Goal: Task Accomplishment & Management: Use online tool/utility

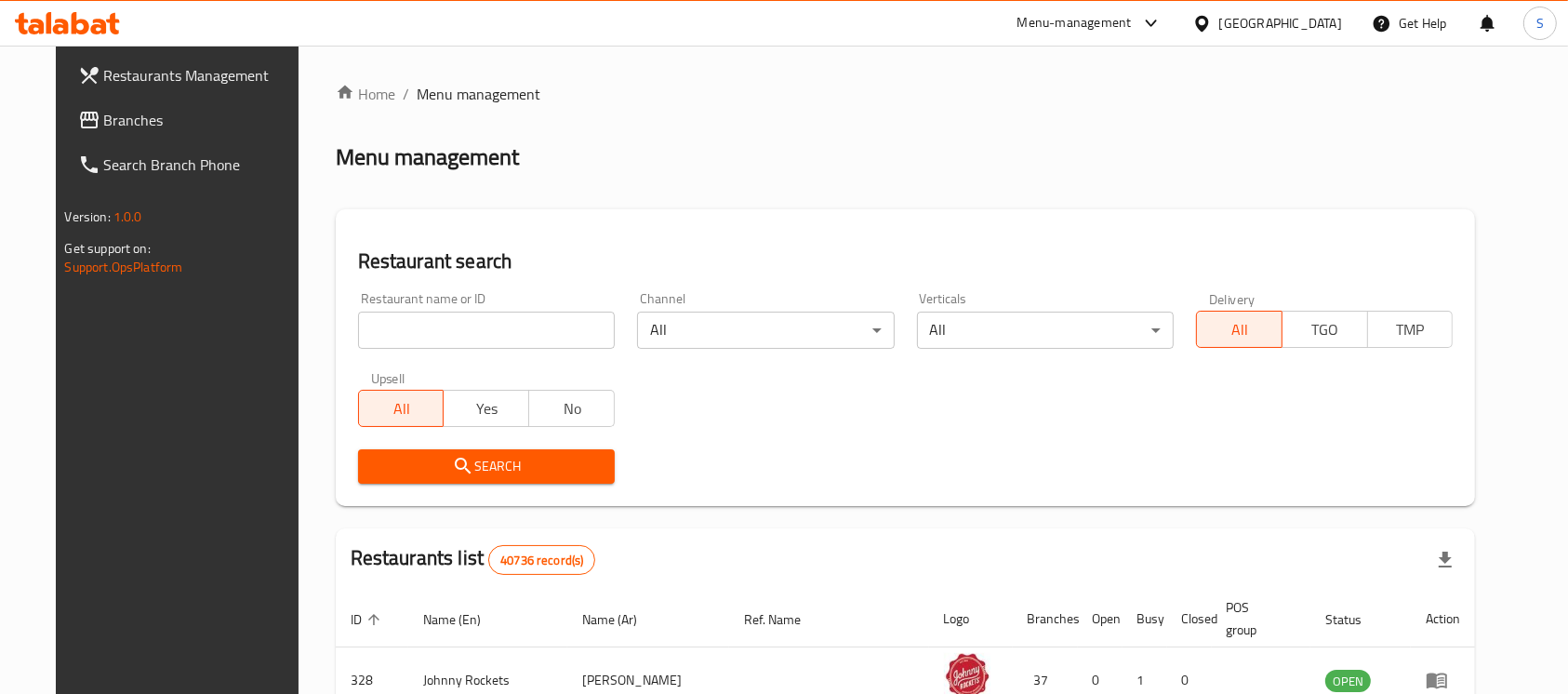
drag, startPoint x: 0, startPoint y: 0, endPoint x: 144, endPoint y: 119, distance: 186.8
click at [144, 119] on span "Branches" at bounding box center [203, 119] width 199 height 22
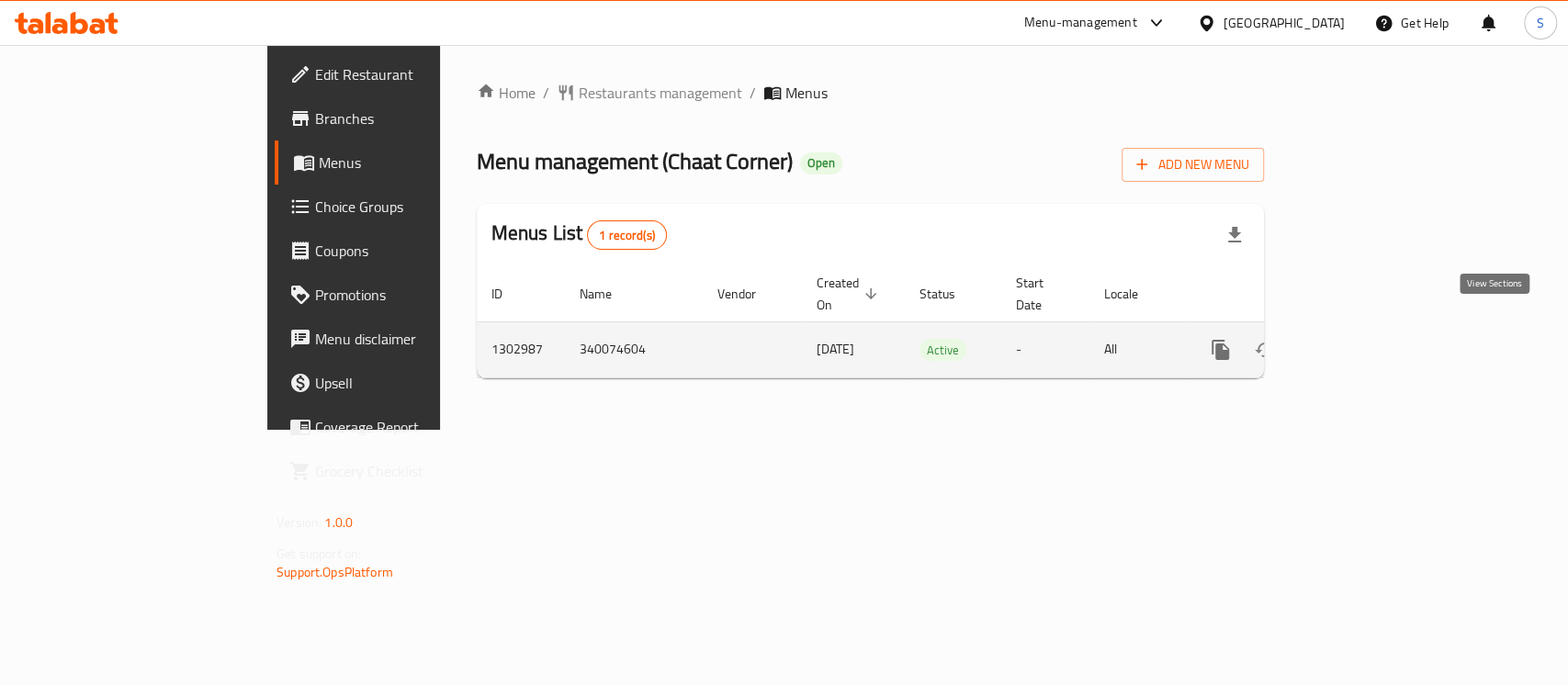
click at [1363, 339] on icon "enhanced table" at bounding box center [1352, 350] width 22 height 22
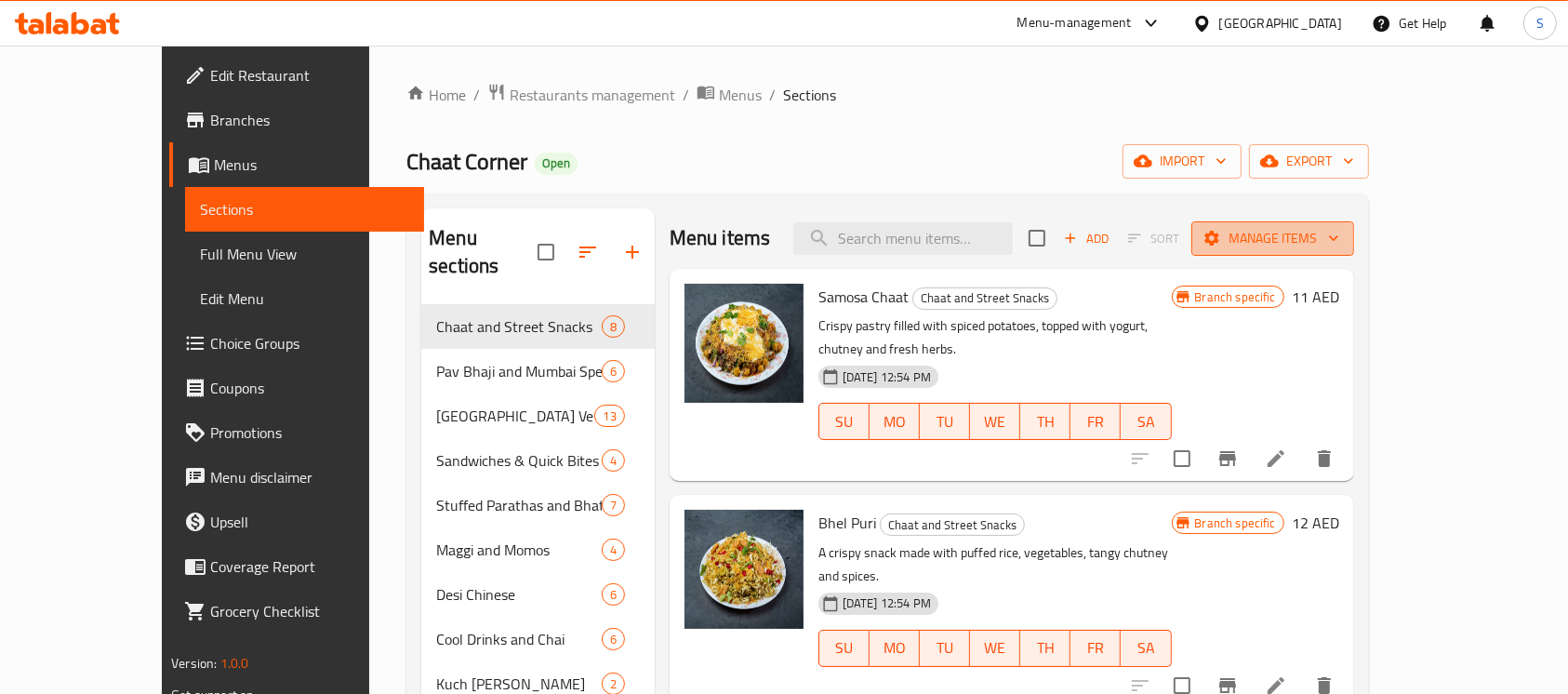
click at [1340, 236] on span "Manage items" at bounding box center [1272, 239] width 133 height 23
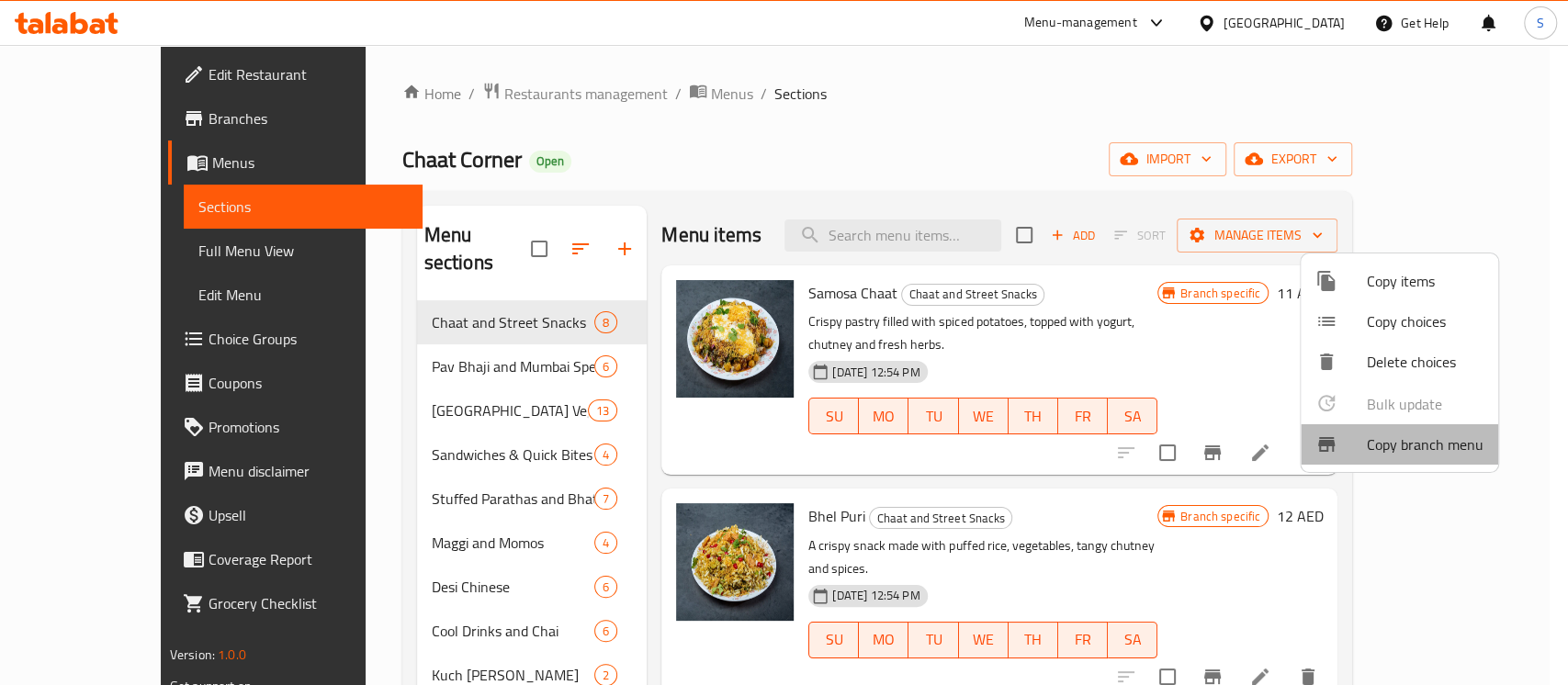
click at [1440, 439] on span "Copy branch menu" at bounding box center [1424, 444] width 117 height 22
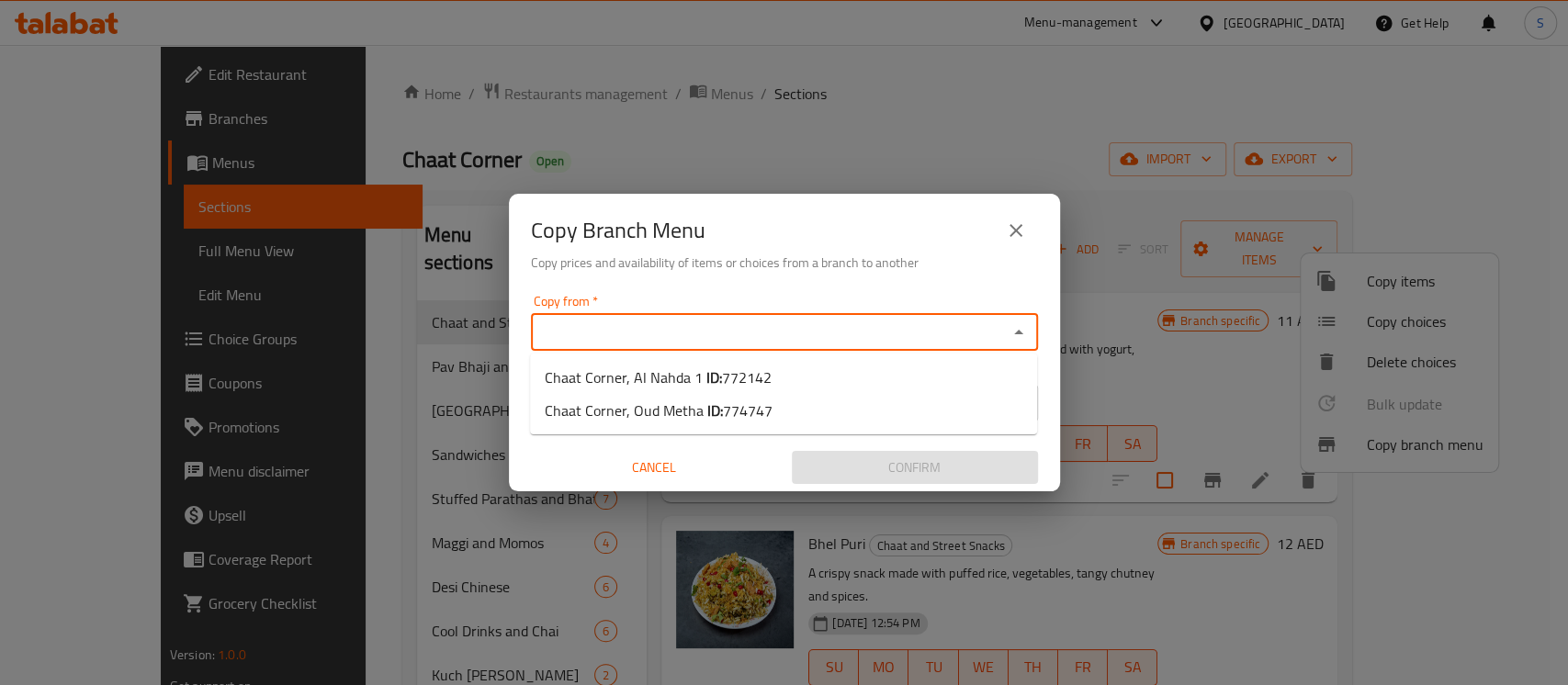
click at [928, 333] on input "Copy from   *" at bounding box center [768, 332] width 465 height 26
click at [789, 371] on li "Chaat Corner, Al Nahda 1 ID: 772142" at bounding box center [783, 377] width 507 height 33
type input "Chaat Corner, Al Nahda 1"
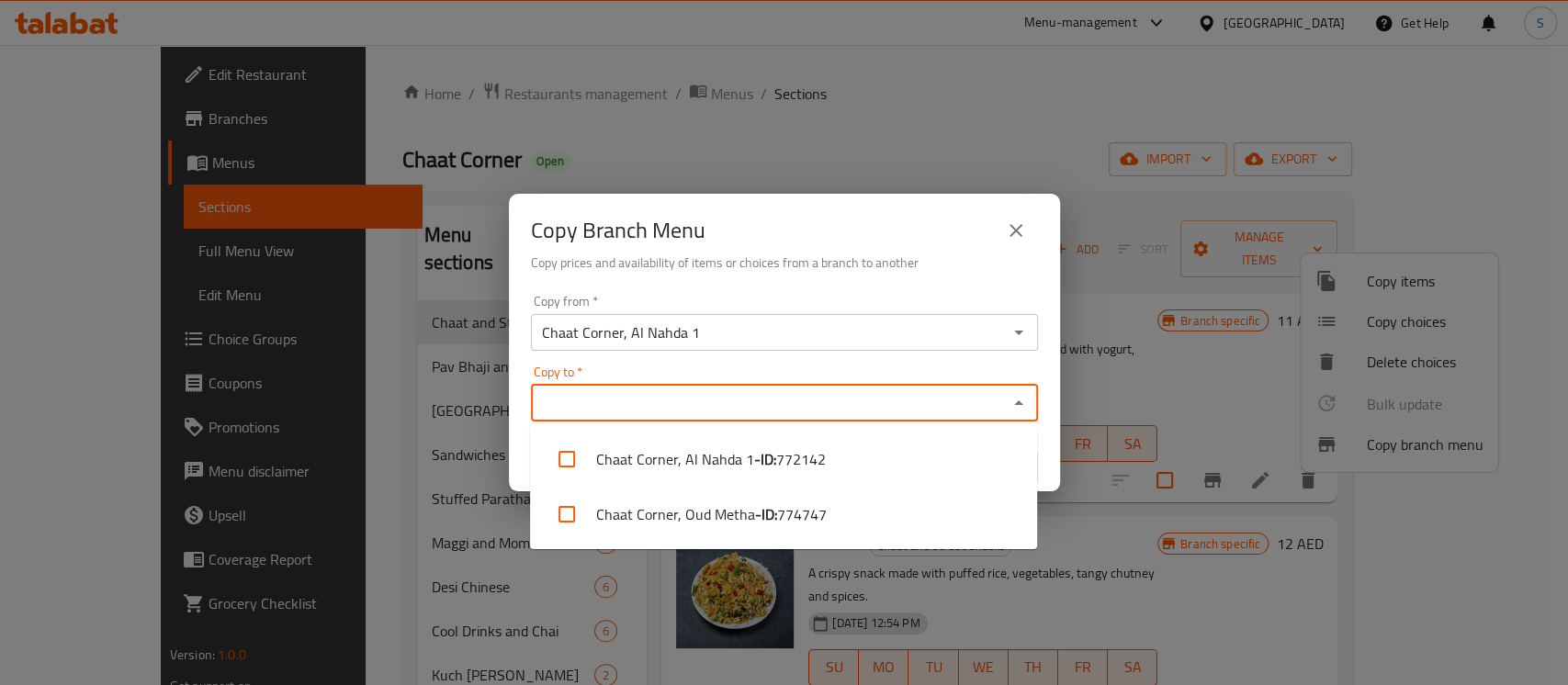
click at [722, 390] on input "Copy to   *" at bounding box center [768, 403] width 465 height 26
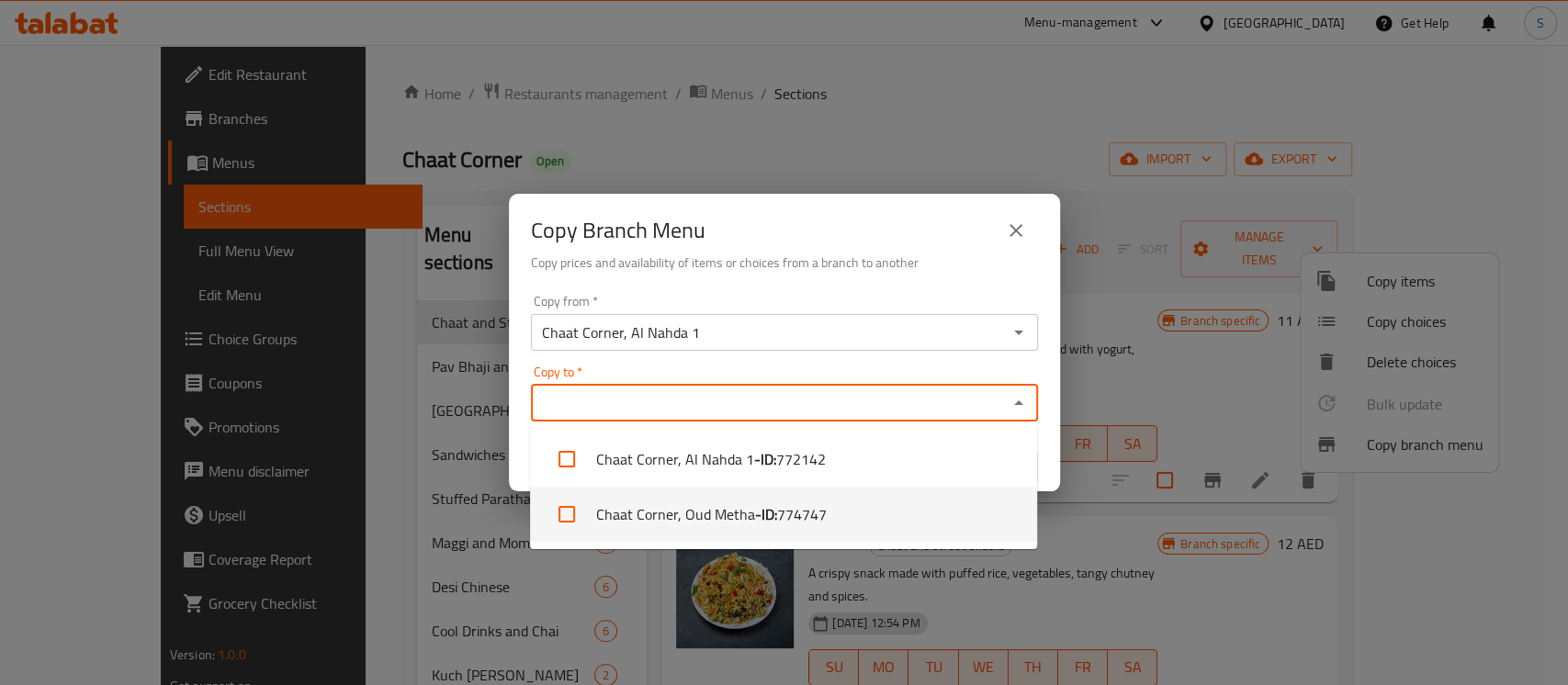
click at [806, 510] on span "774747" at bounding box center [802, 514] width 49 height 22
checkbox input "true"
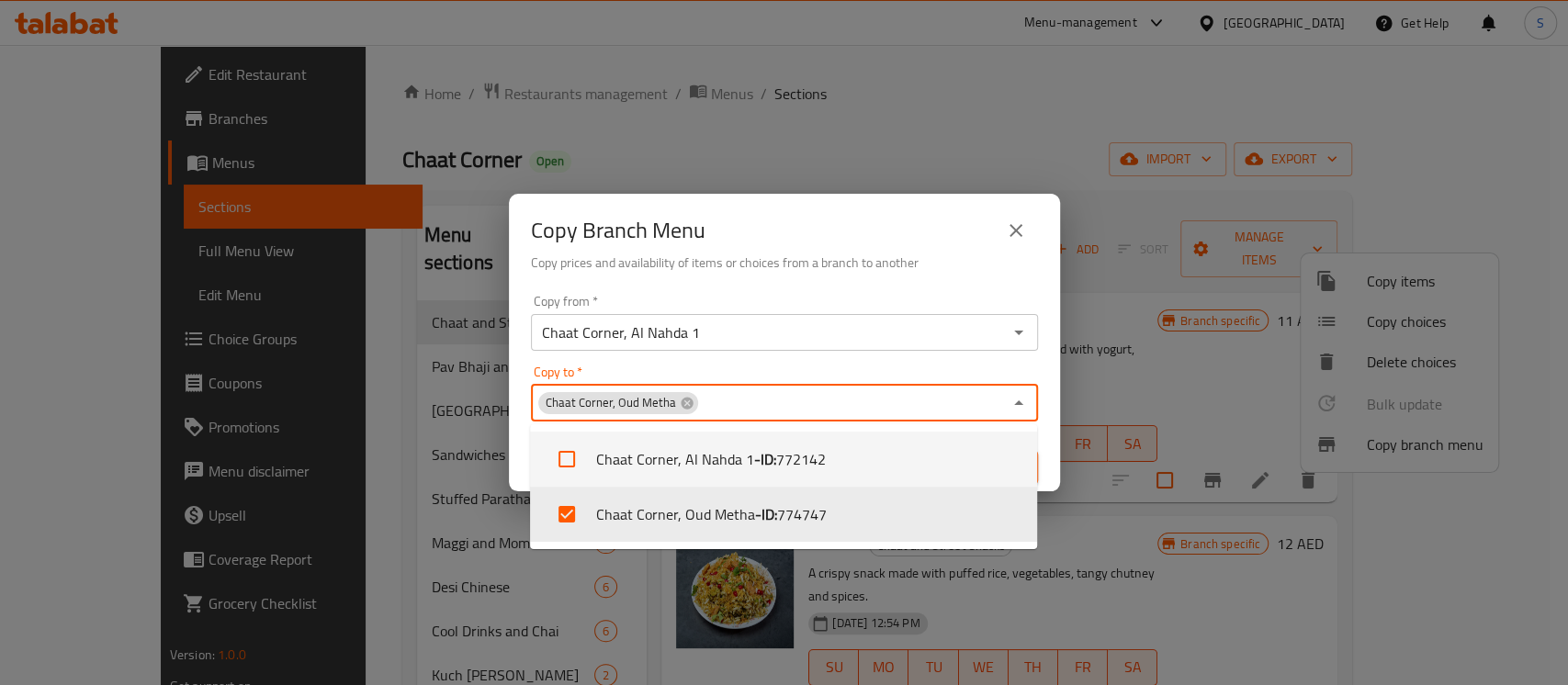
click at [1027, 366] on div "Copy to   * Chaat Corner, Oud Metha Copy to *" at bounding box center [784, 393] width 507 height 56
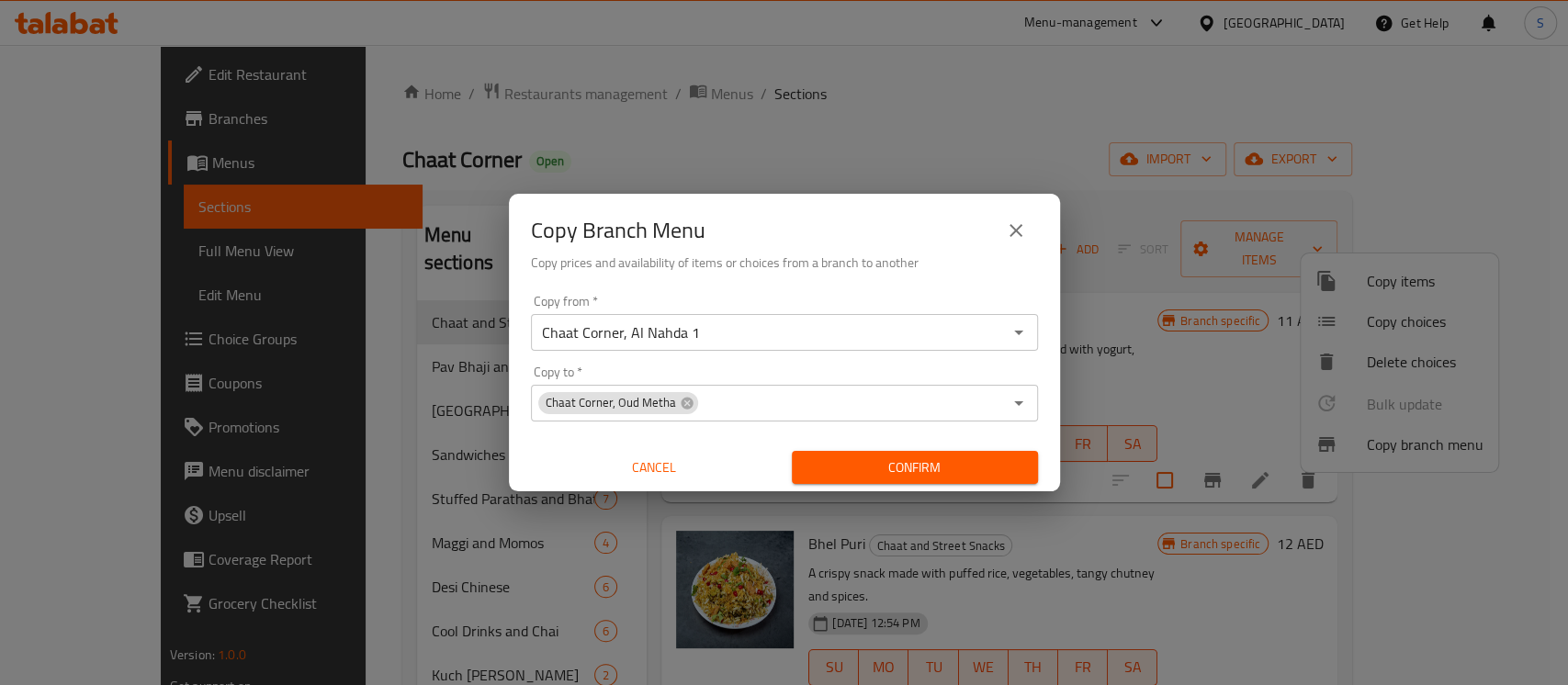
click at [1054, 449] on div "Copy from   * Chaat Corner, Al Nahda 1 Copy from * Copy to   * Chaat Corner, Ou…" at bounding box center [784, 389] width 551 height 205
click at [1021, 454] on button "Confirm" at bounding box center [915, 468] width 246 height 34
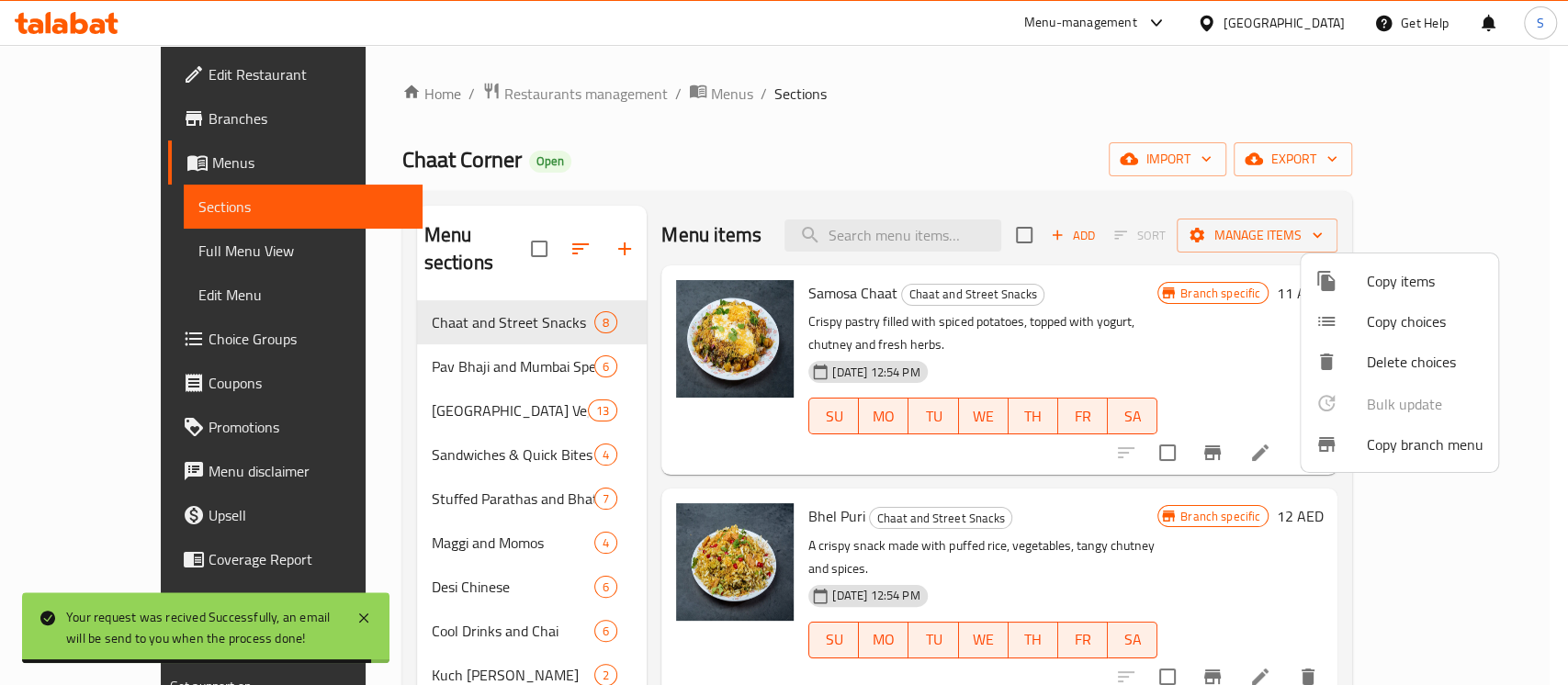
click at [60, 109] on div at bounding box center [784, 342] width 1568 height 685
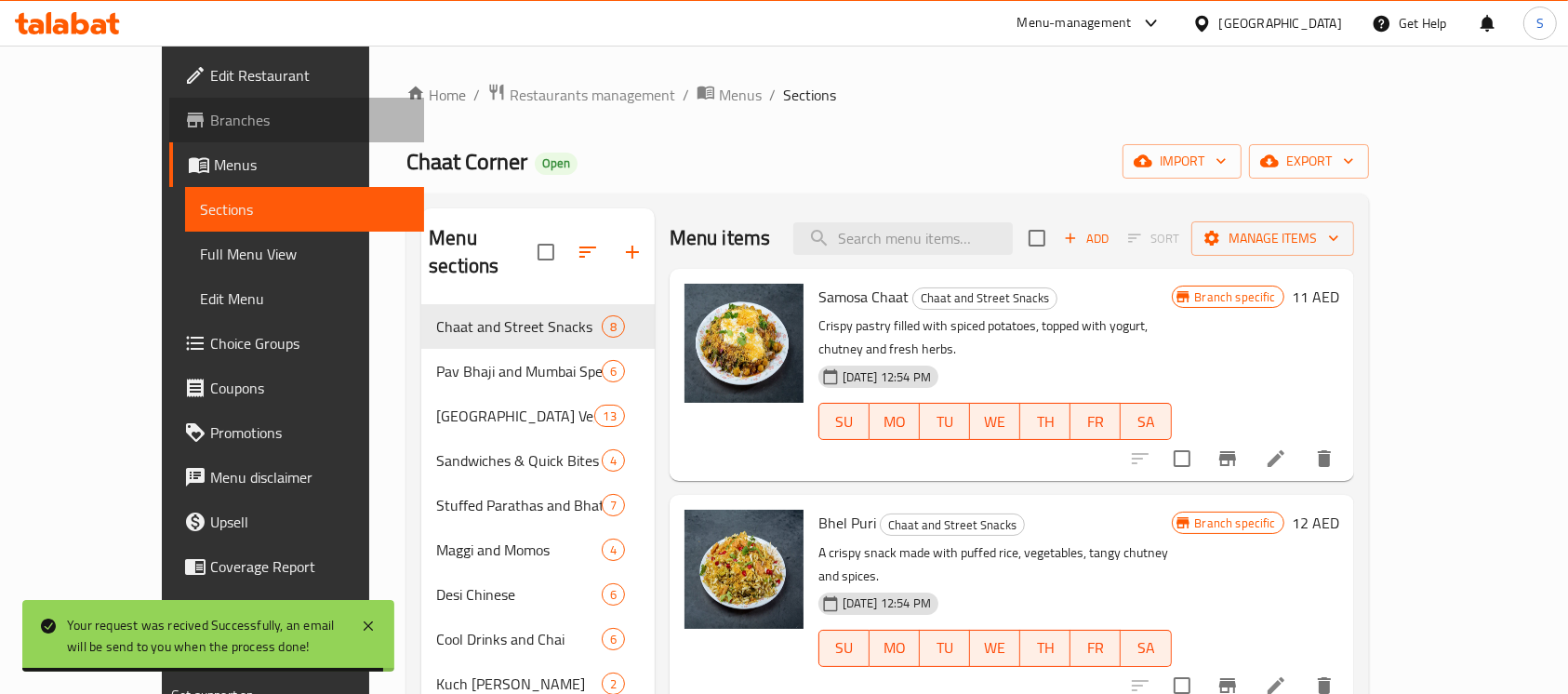
click at [210, 110] on span "Branches" at bounding box center [309, 119] width 199 height 22
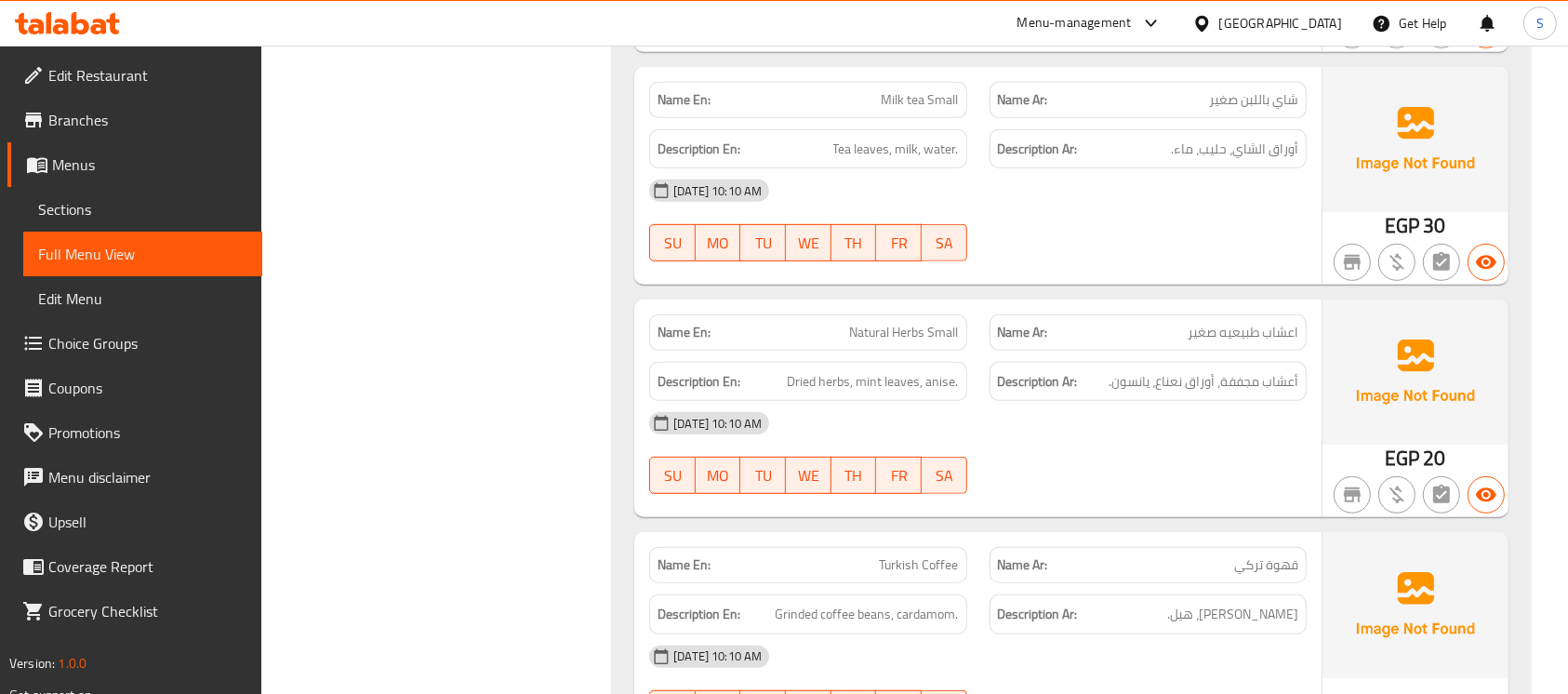
scroll to position [971, 0]
click at [83, 27] on icon at bounding box center [68, 23] width 106 height 22
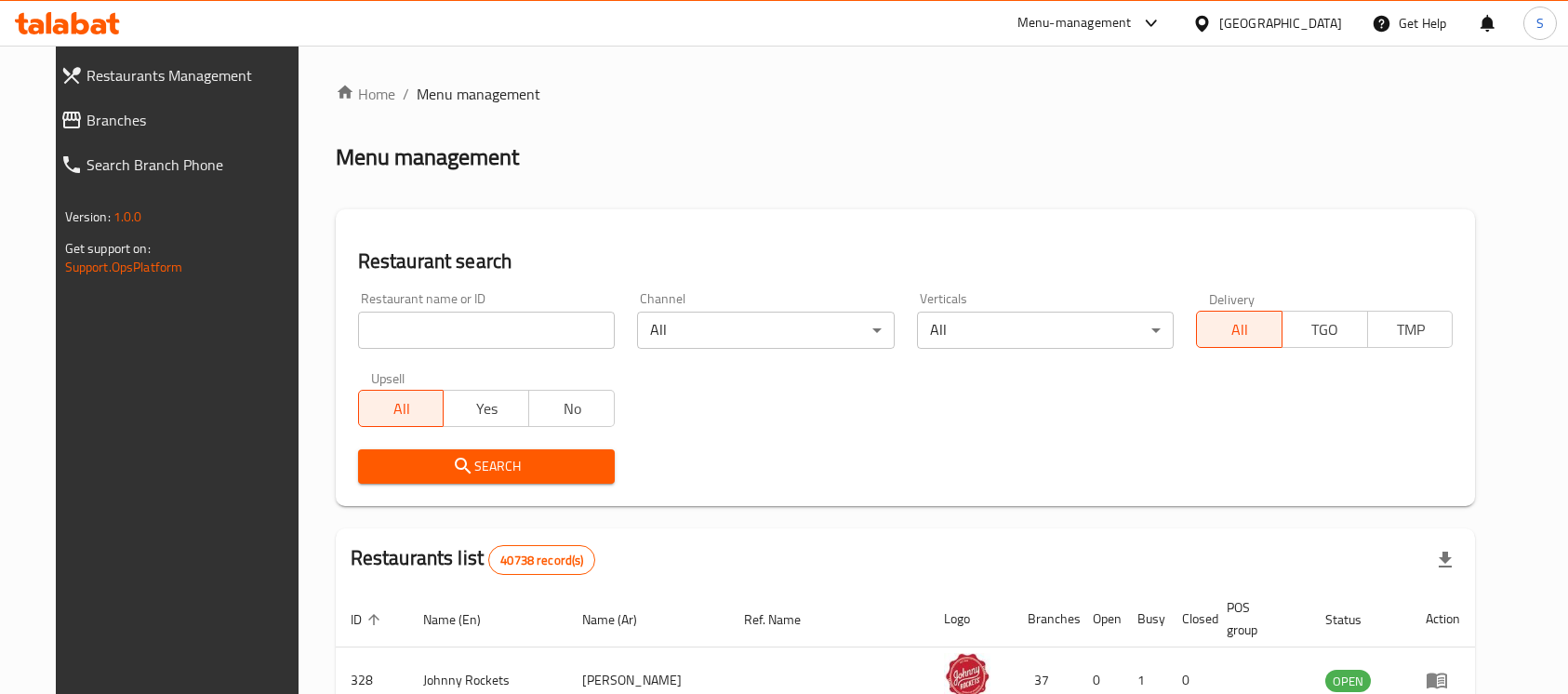
click at [1265, 19] on div "[GEOGRAPHIC_DATA]" at bounding box center [1281, 23] width 123 height 20
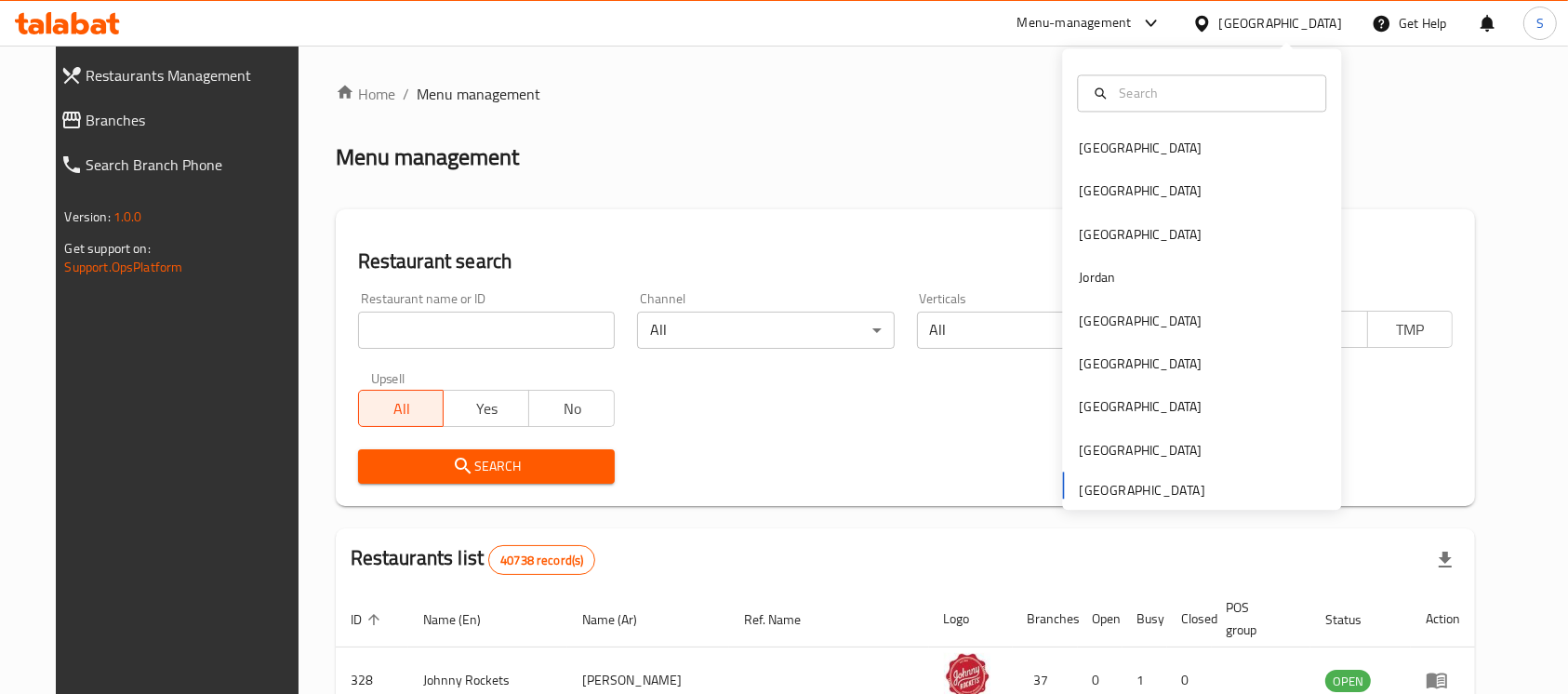
click at [1265, 19] on div "[GEOGRAPHIC_DATA]" at bounding box center [1281, 23] width 123 height 20
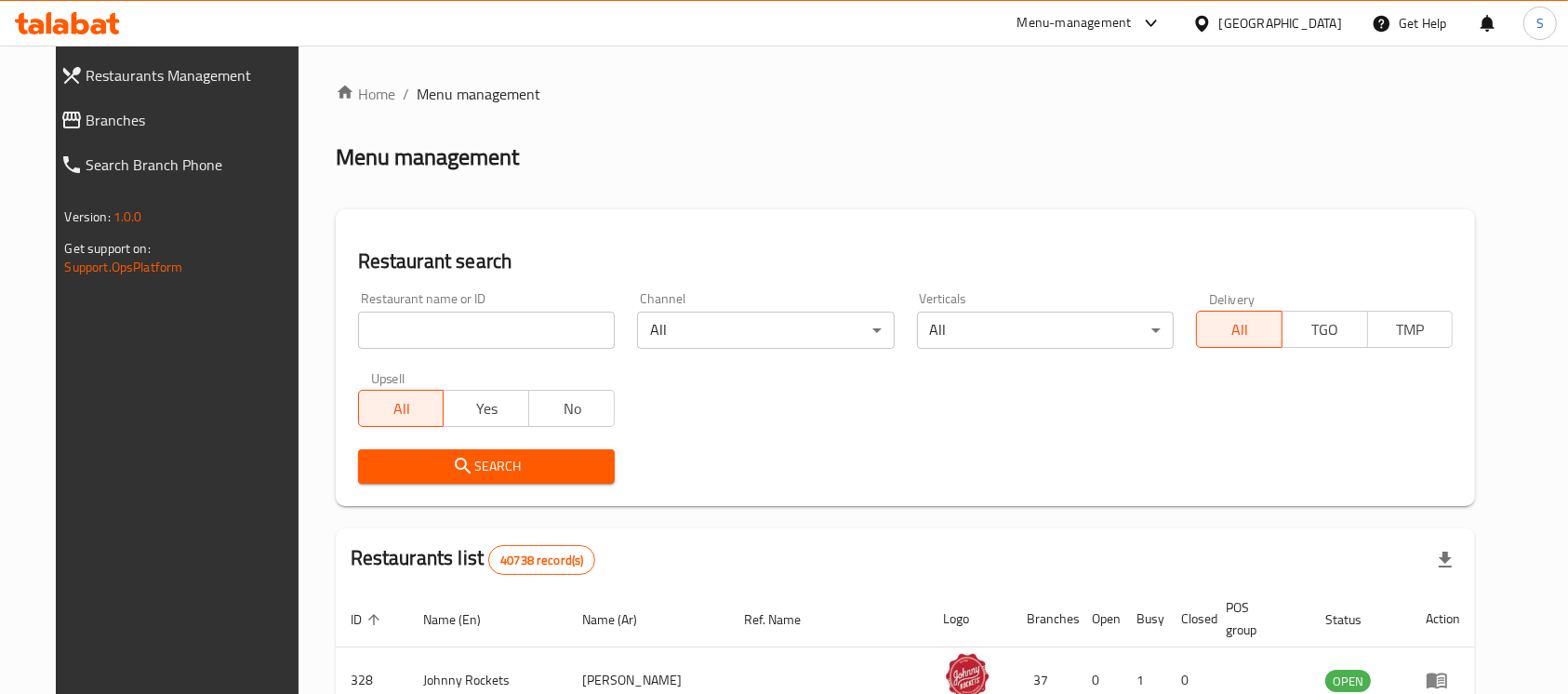
click at [1265, 19] on div "[GEOGRAPHIC_DATA]" at bounding box center [1281, 23] width 123 height 20
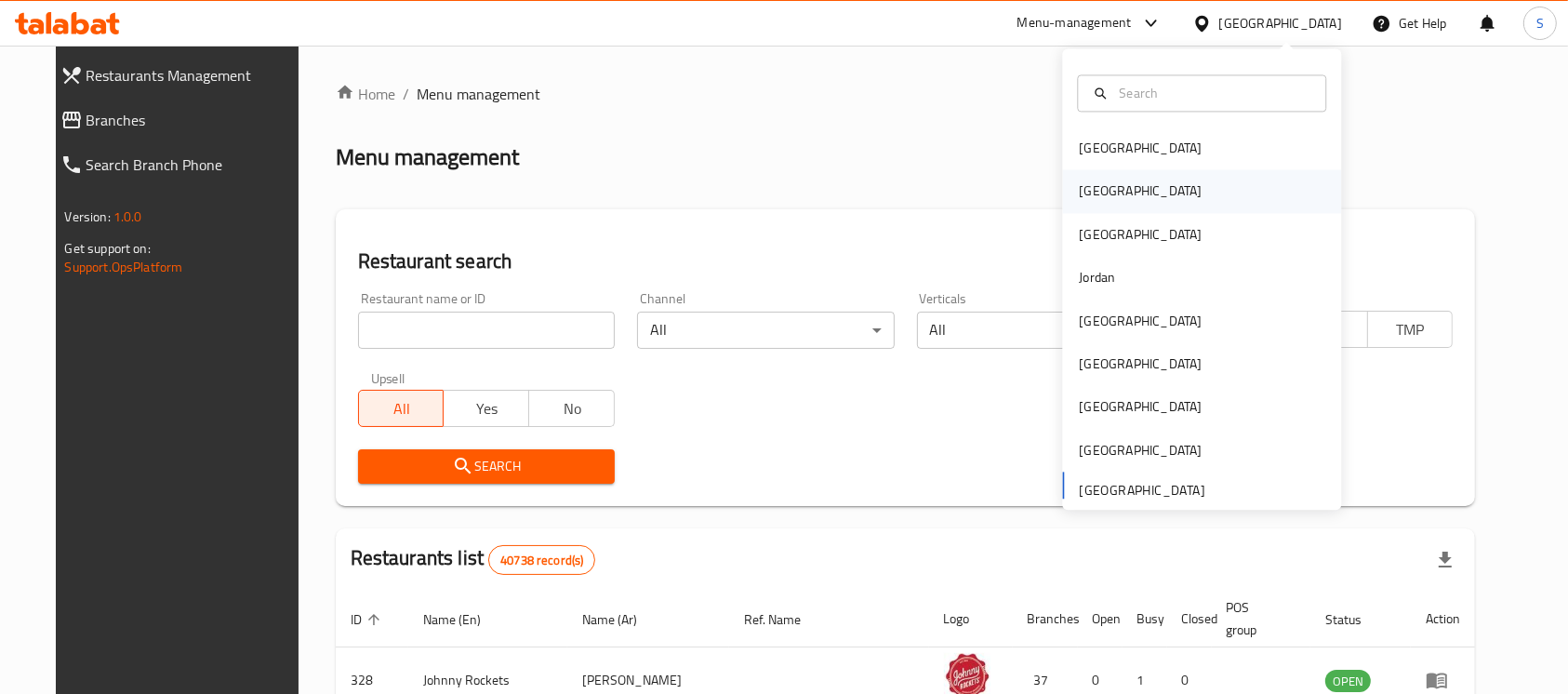
click at [1092, 181] on div "[GEOGRAPHIC_DATA]" at bounding box center [1140, 191] width 123 height 20
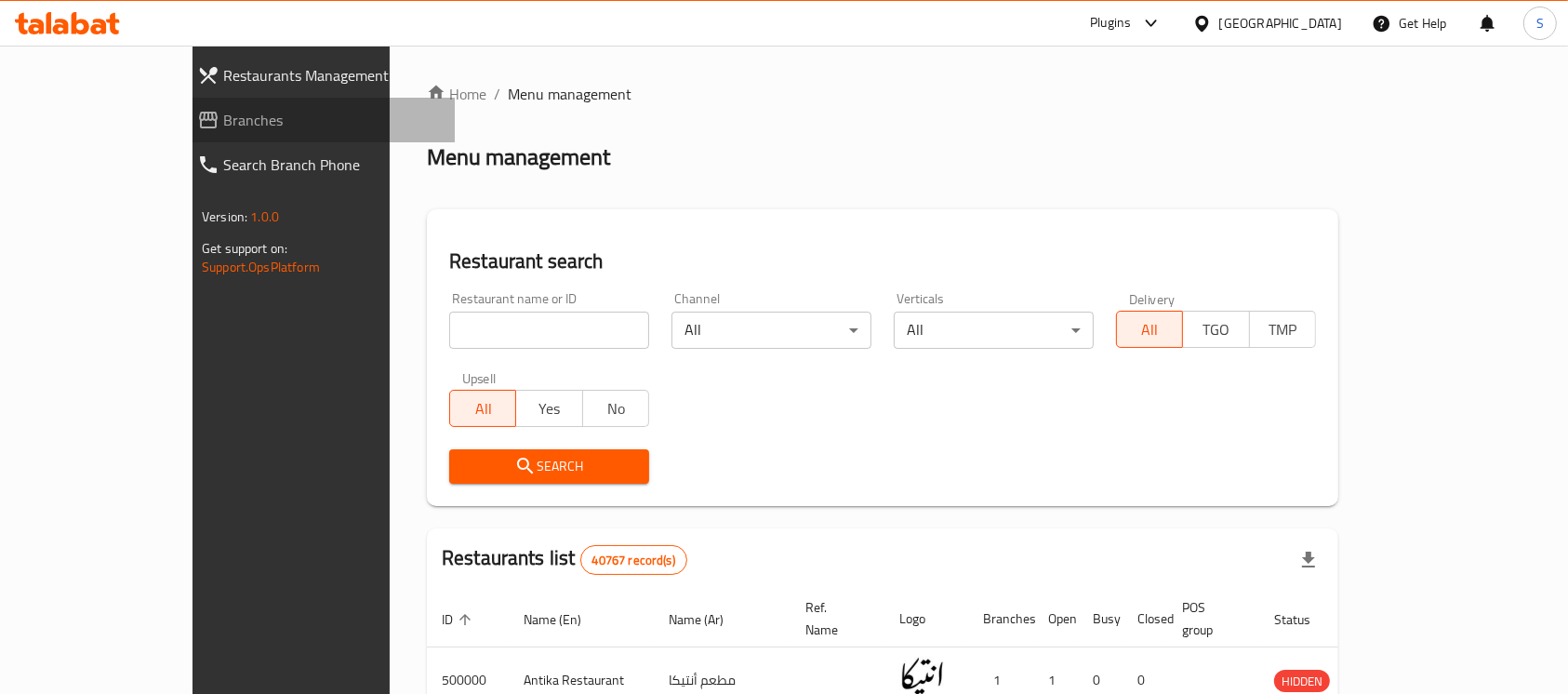
click at [224, 115] on span "Branches" at bounding box center [332, 119] width 217 height 22
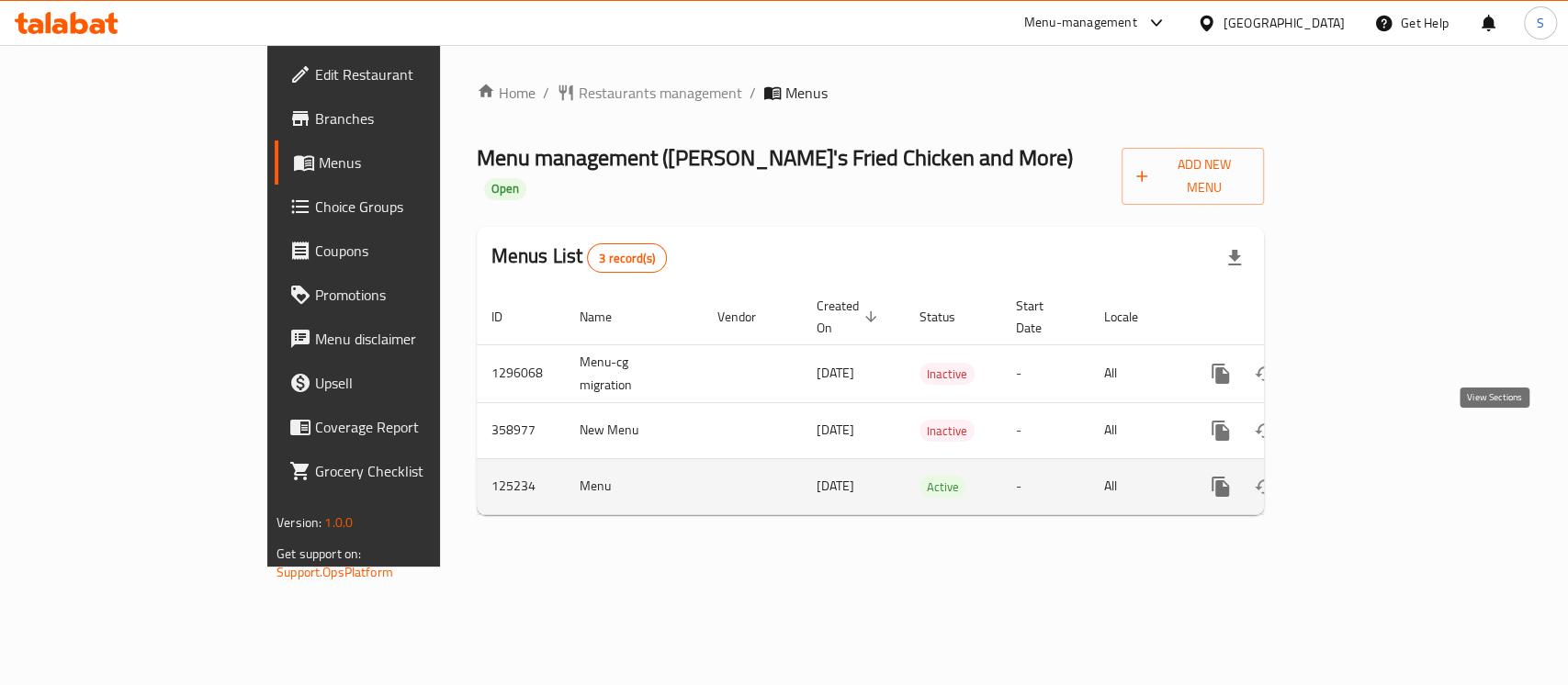
click at [1363, 476] on icon "enhanced table" at bounding box center [1352, 486] width 22 height 22
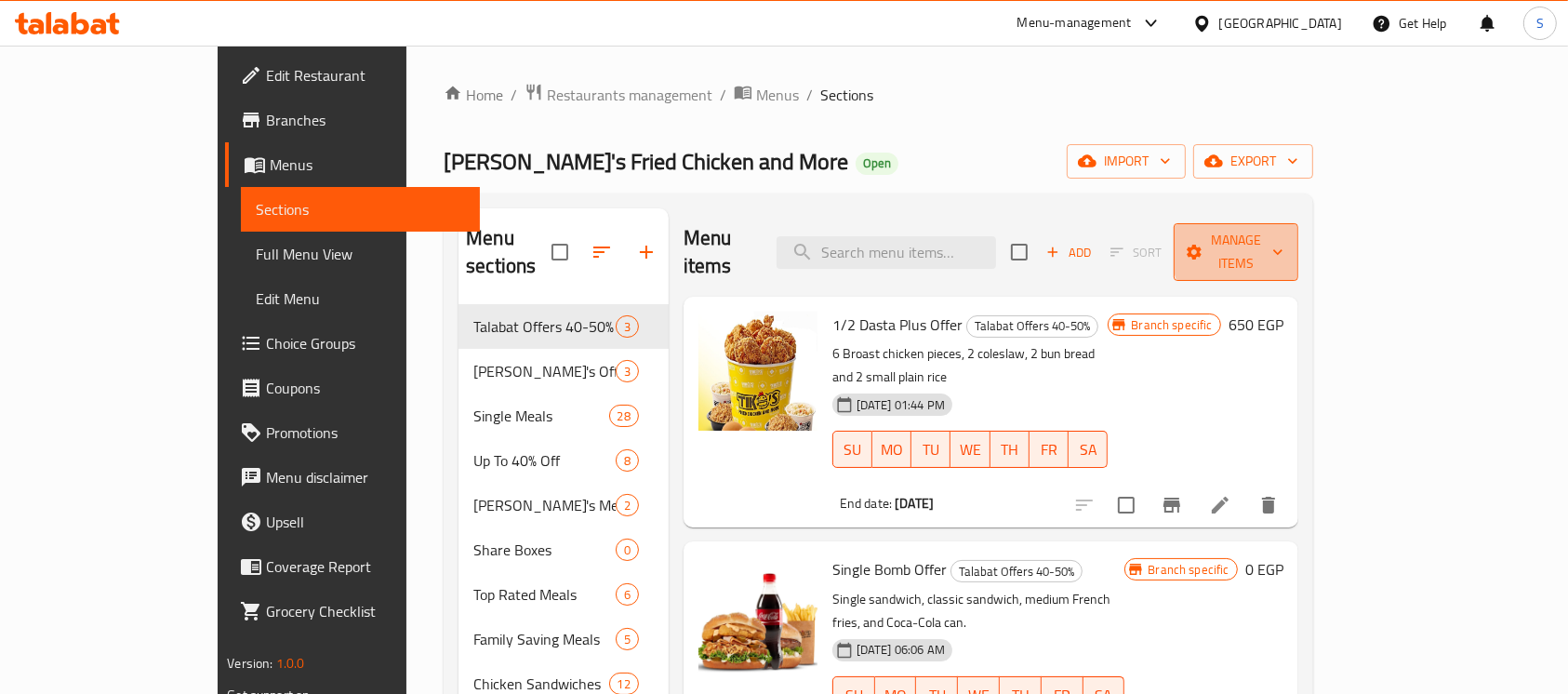
click at [1284, 245] on span "Manage items" at bounding box center [1236, 251] width 95 height 46
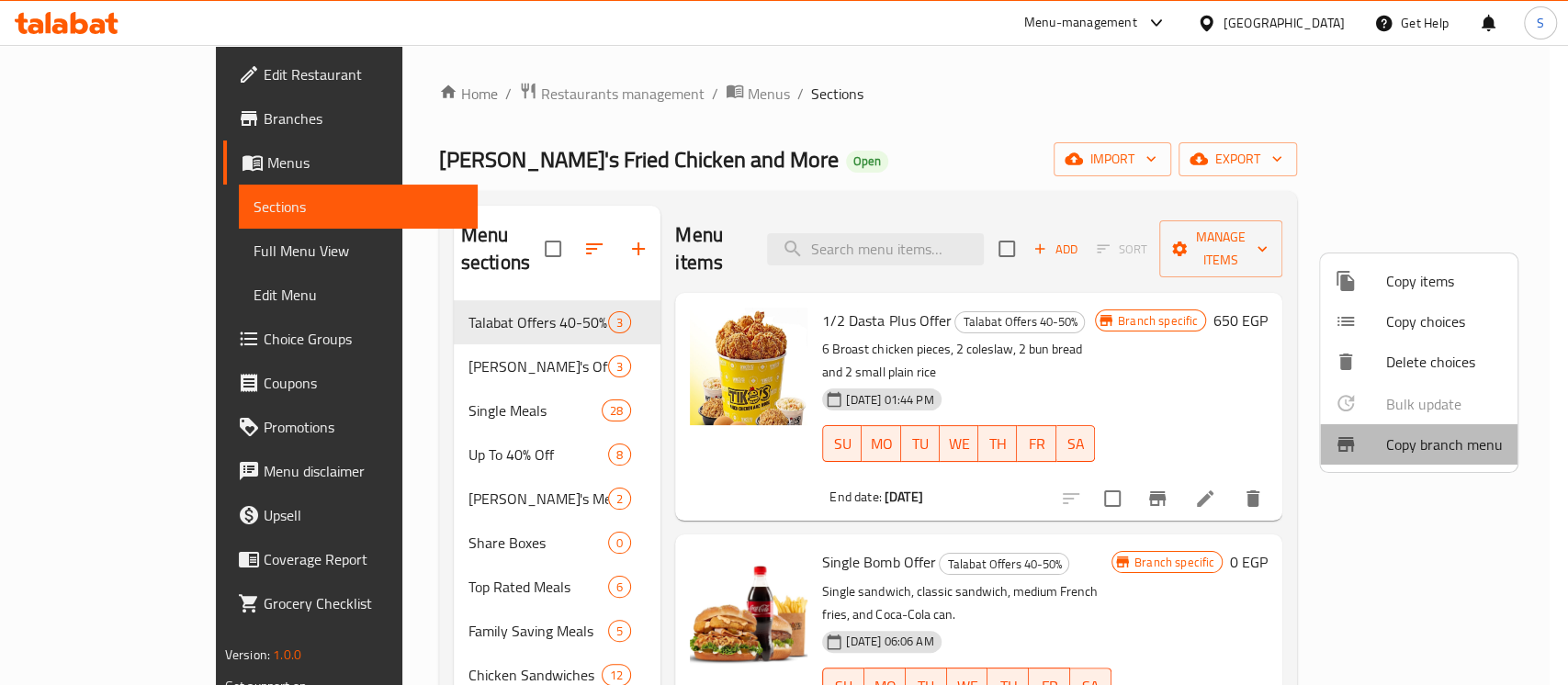
click at [1433, 446] on span "Copy branch menu" at bounding box center [1444, 444] width 117 height 22
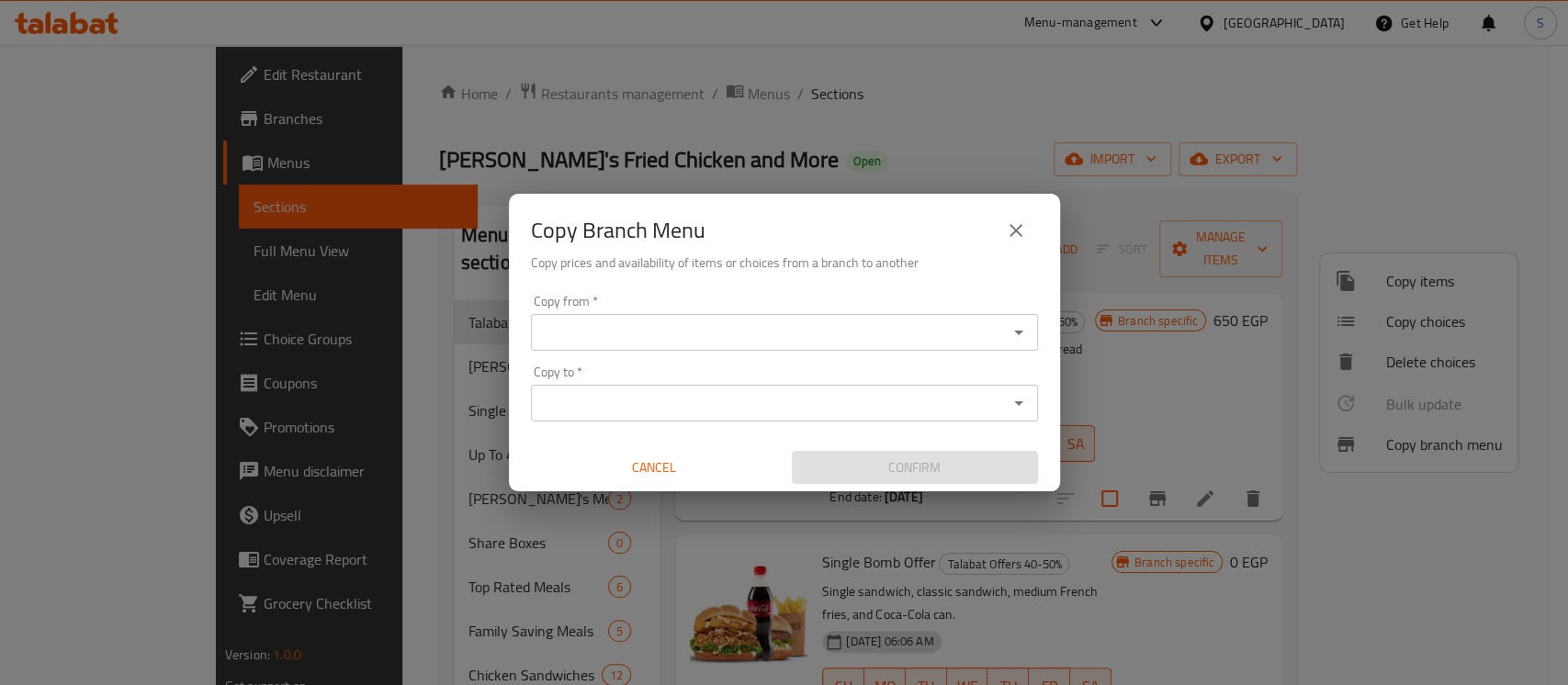
click at [748, 339] on input "Copy from   *" at bounding box center [768, 332] width 465 height 26
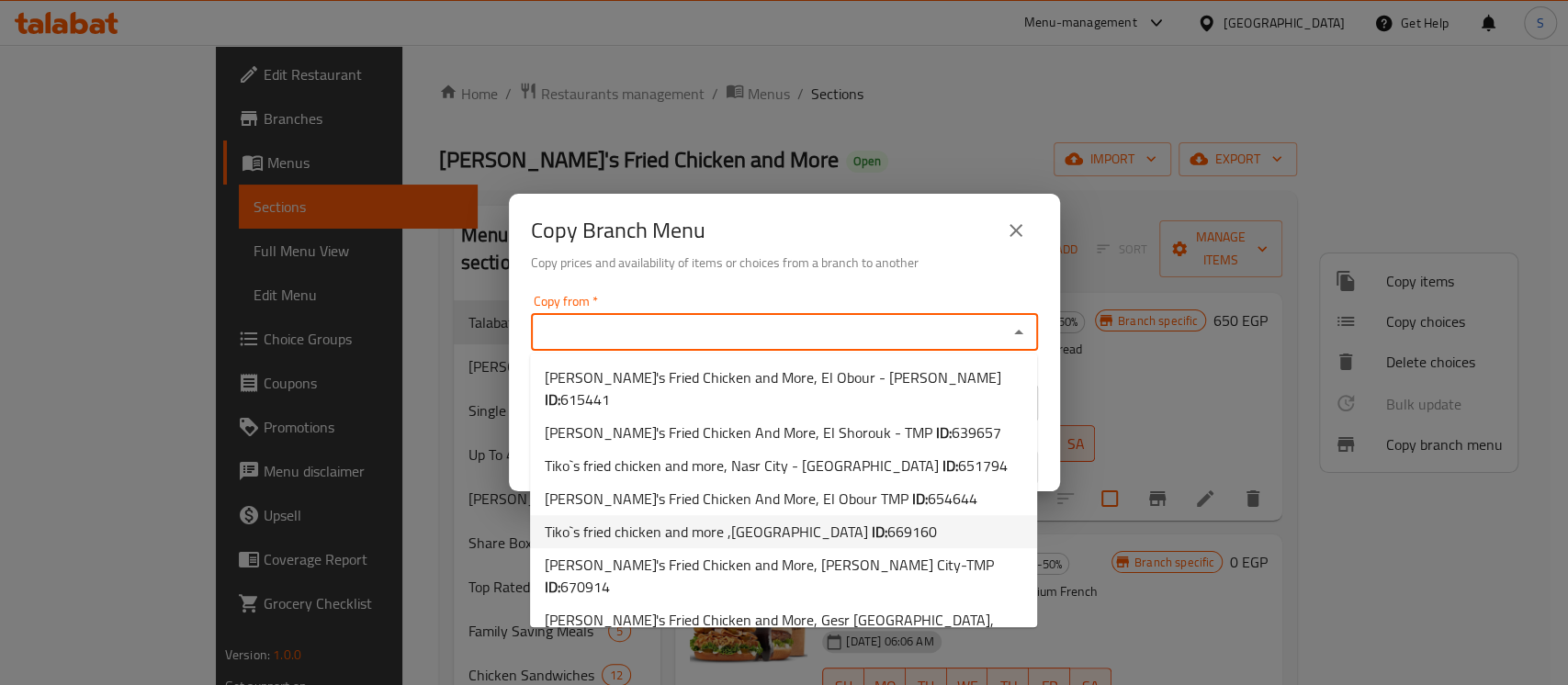
scroll to position [302, 0]
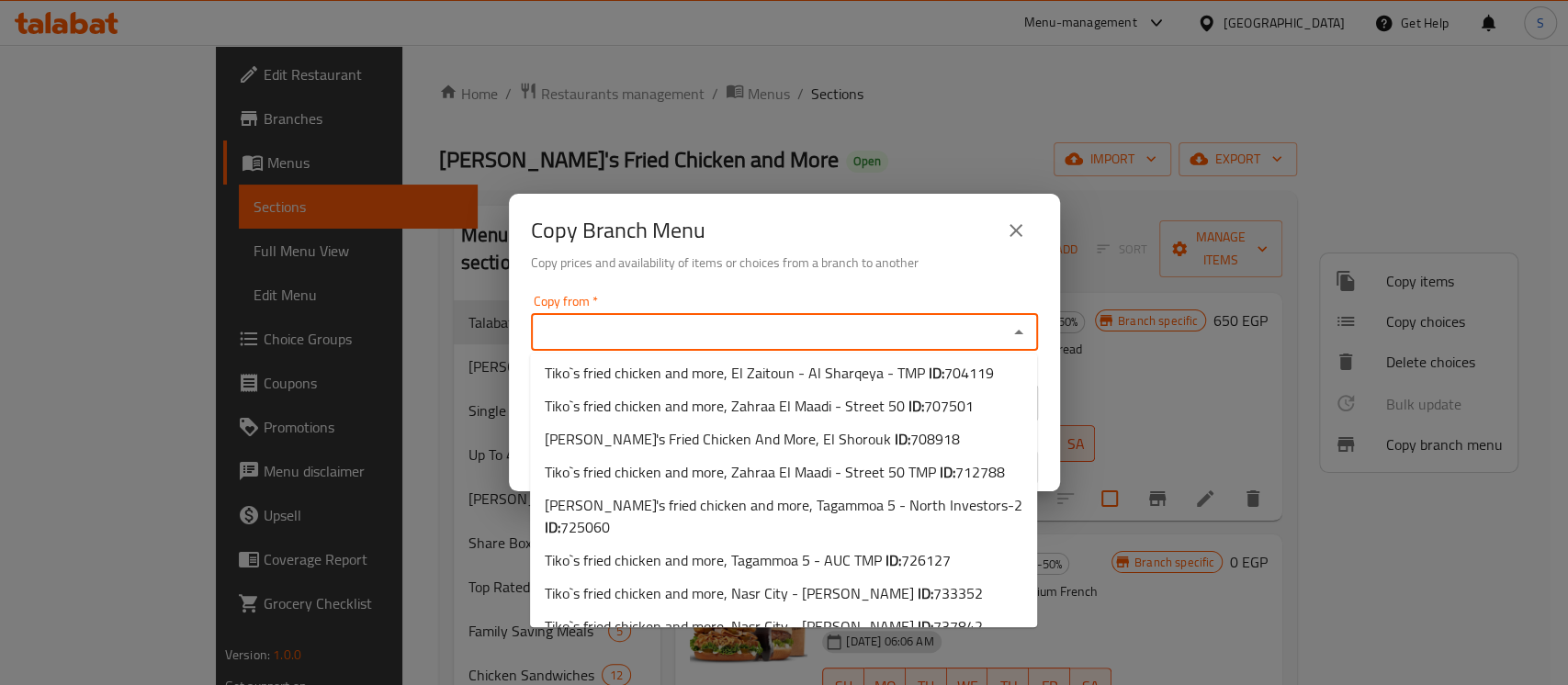
click at [851, 645] on b "ID:" at bounding box center [846, 658] width 15 height 27
type input "Tiko`s fried chicken and more, Shobra - Masara"
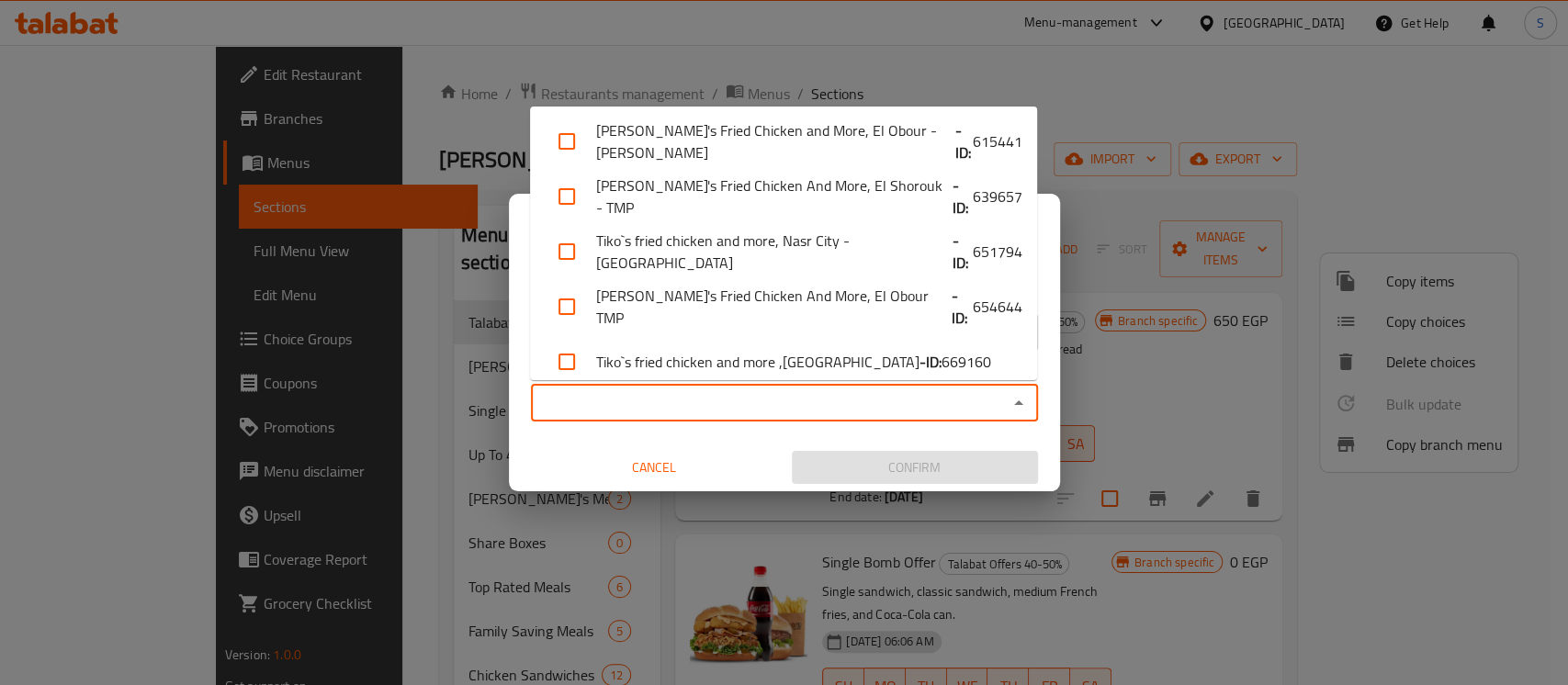
click at [816, 405] on input "Copy to   *" at bounding box center [768, 403] width 465 height 26
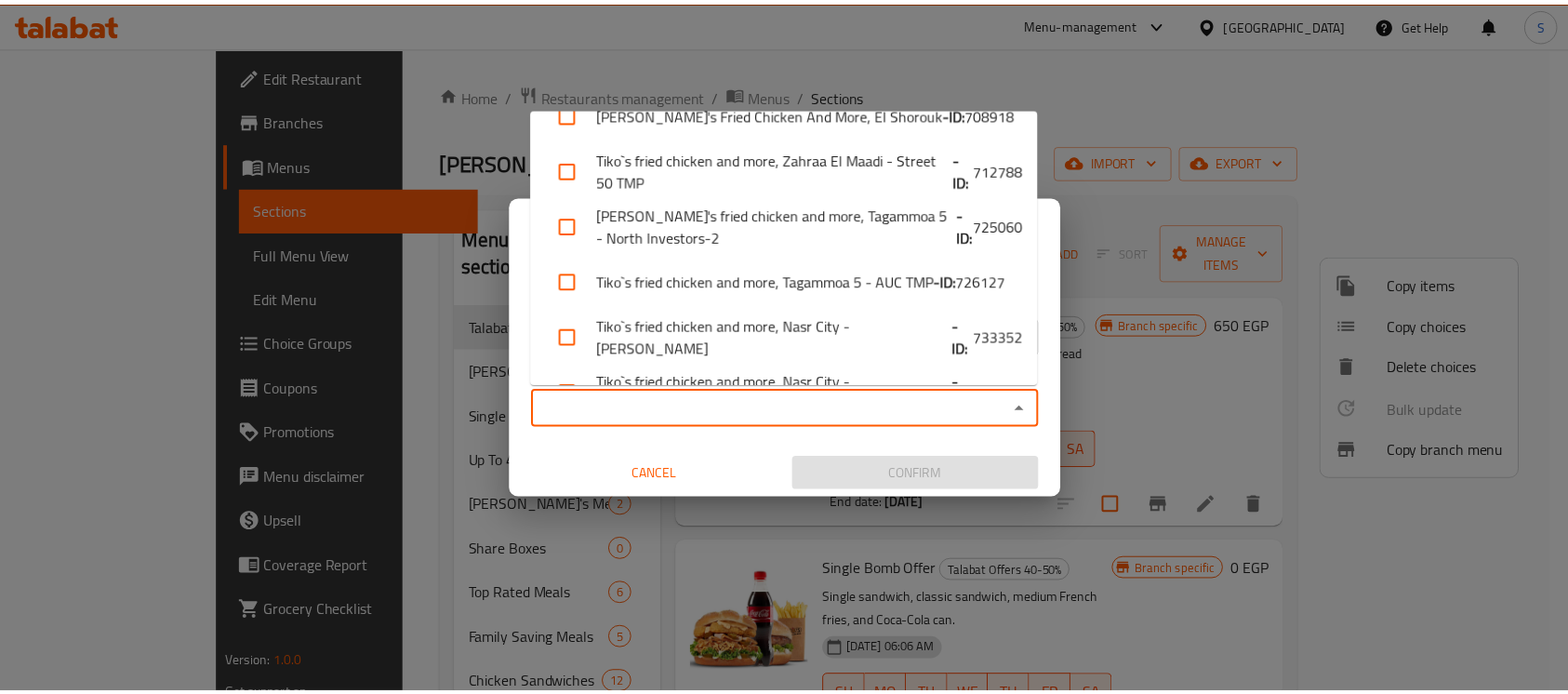
scroll to position [685, 0]
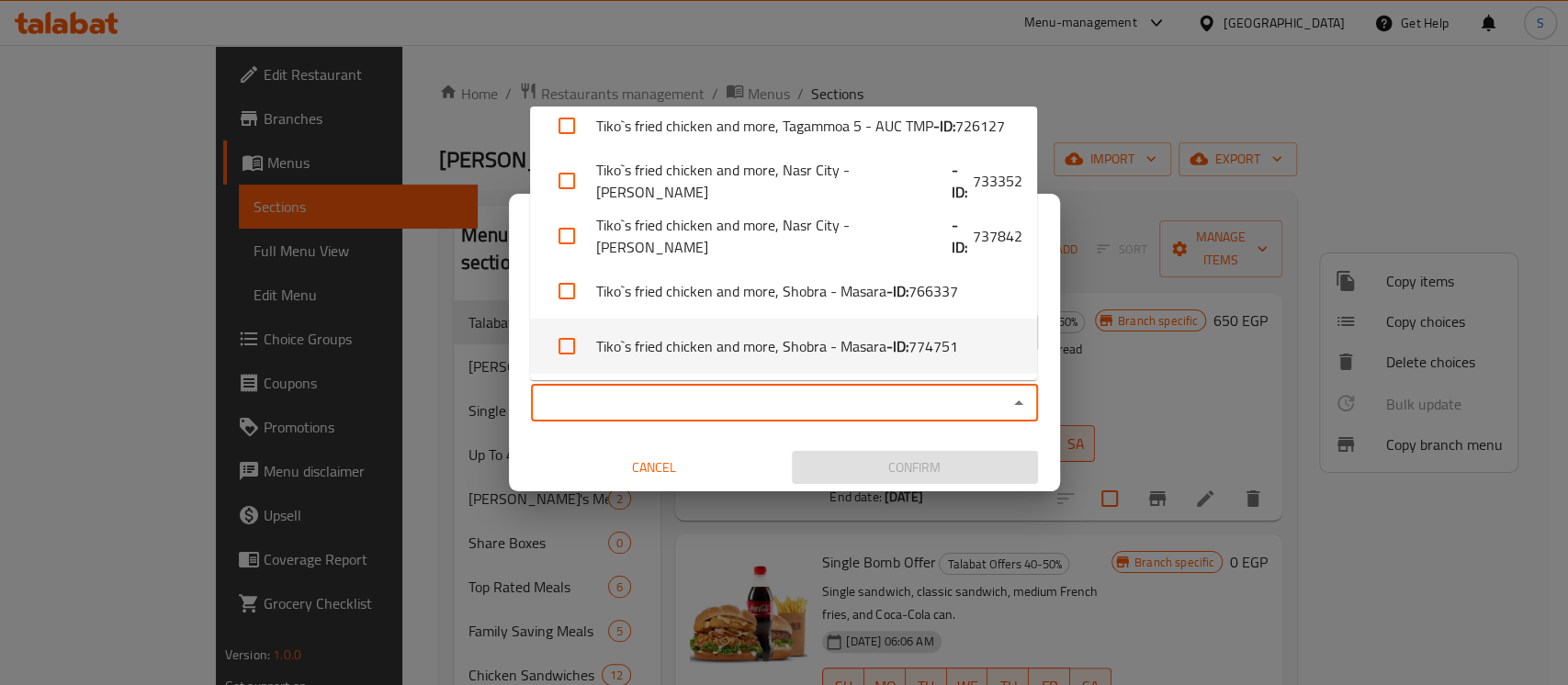
click at [805, 333] on li "Tiko`s fried chicken and more, Shobra - Masara - ID: 774751" at bounding box center [783, 346] width 507 height 55
checkbox input "true"
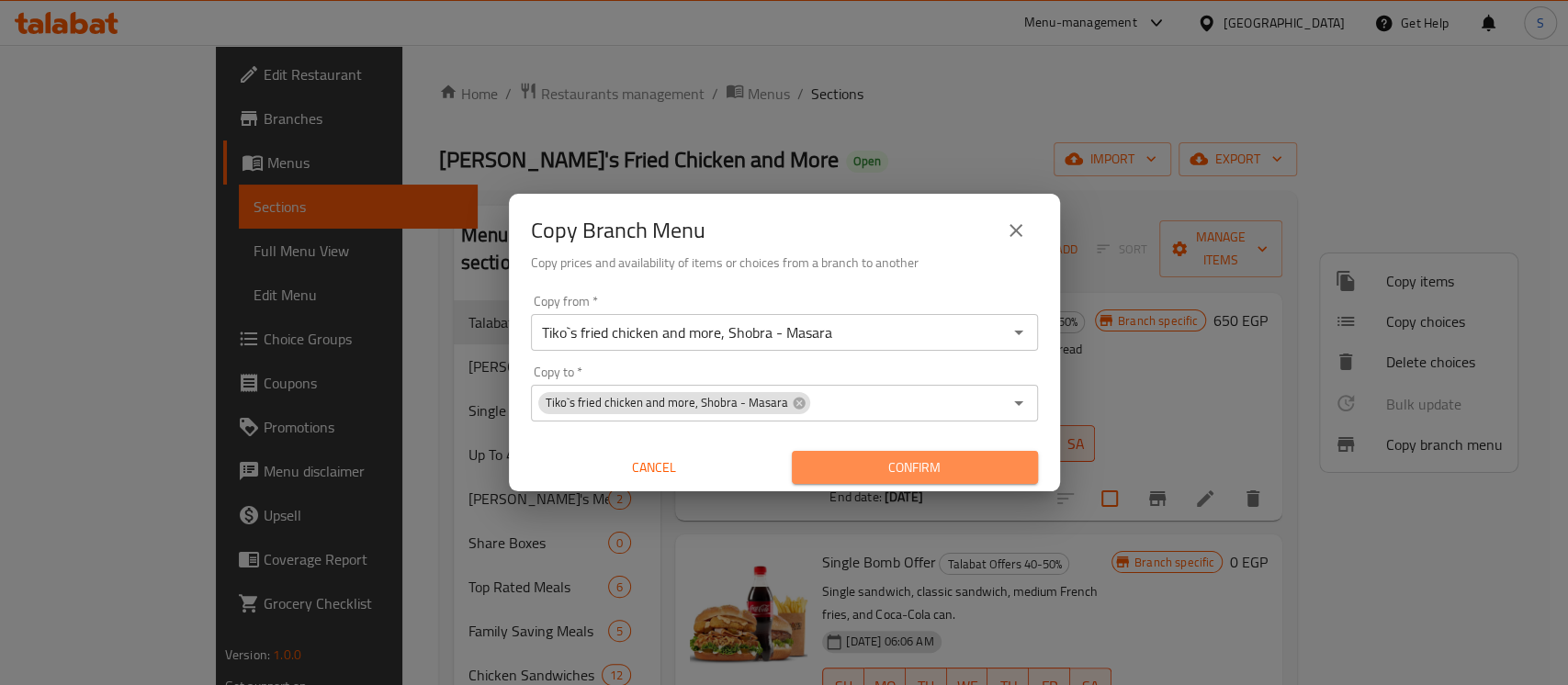
click at [912, 460] on span "Confirm" at bounding box center [914, 468] width 217 height 23
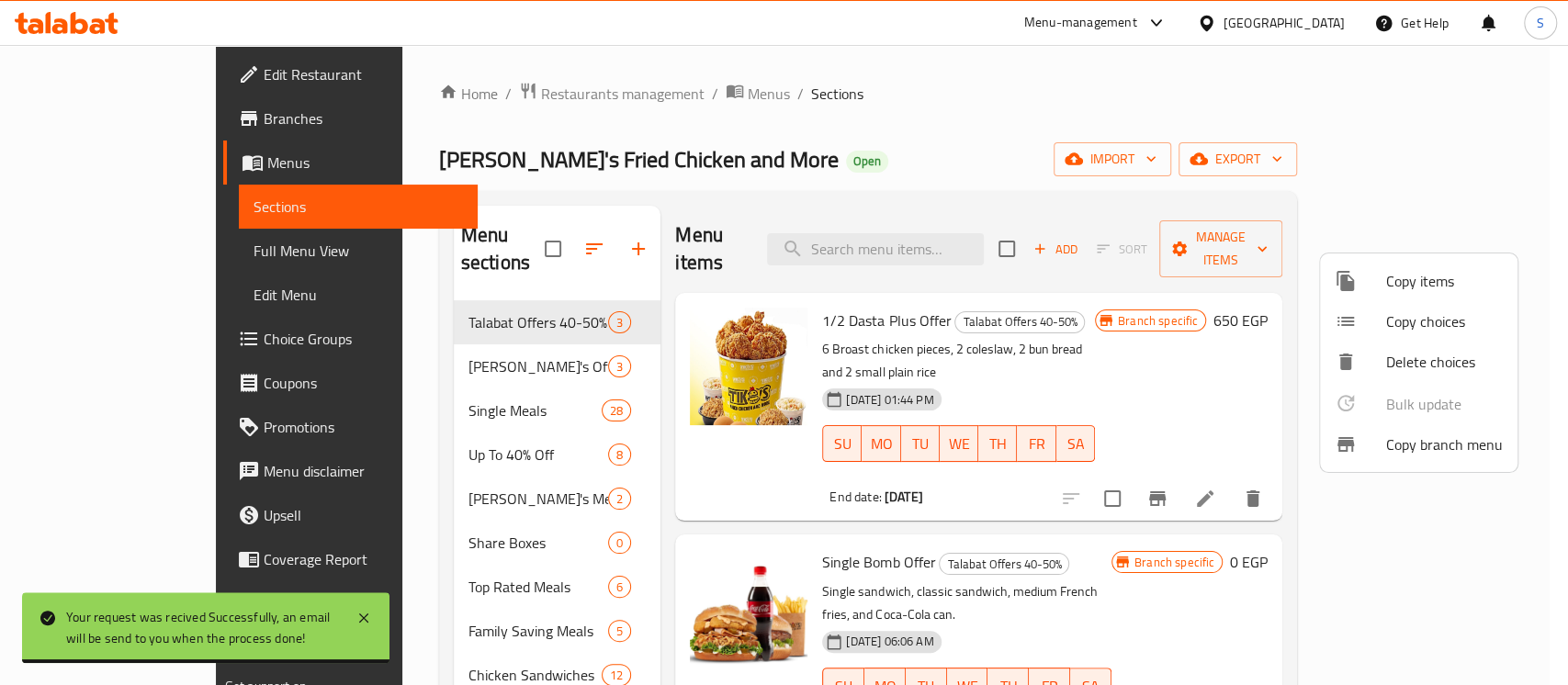
click at [150, 115] on div at bounding box center [784, 342] width 1568 height 685
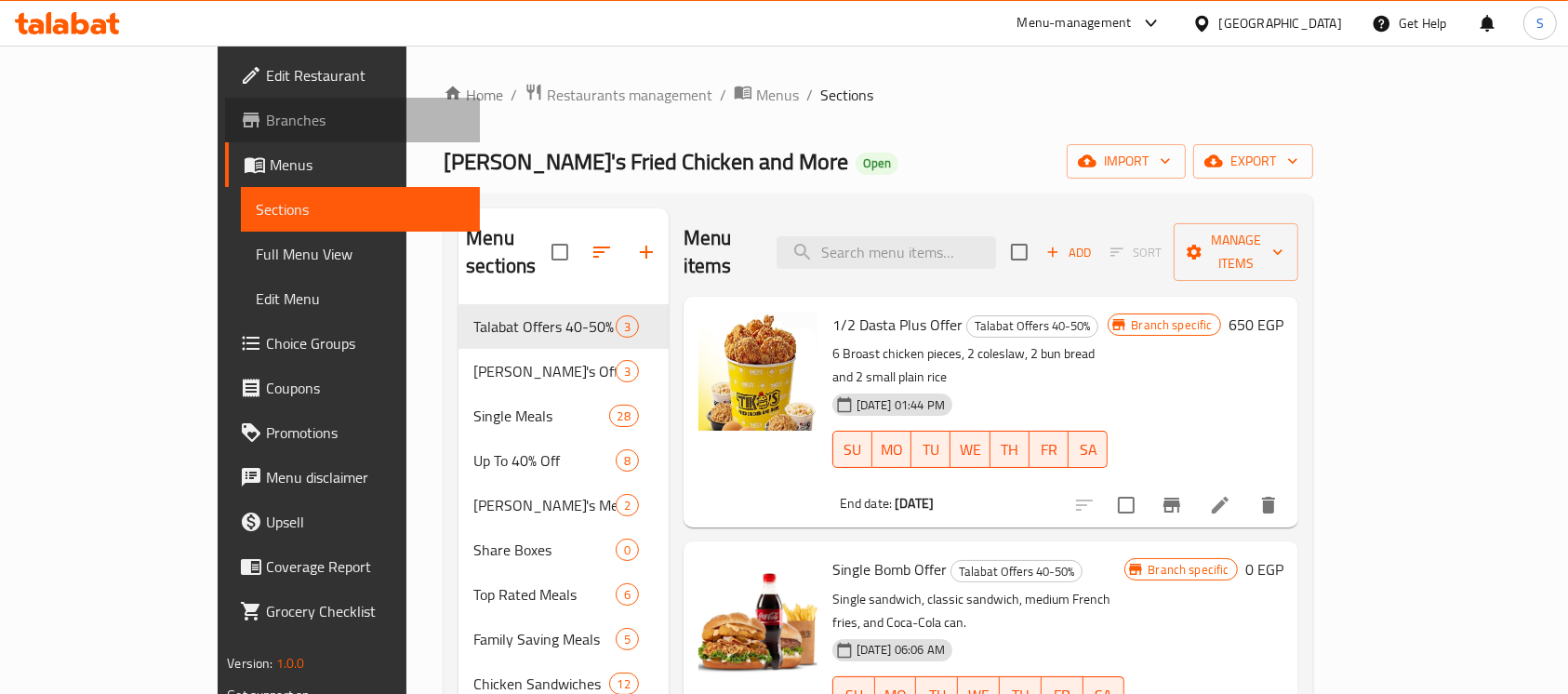
click at [266, 116] on span "Branches" at bounding box center [365, 119] width 199 height 22
